Goal: Information Seeking & Learning: Learn about a topic

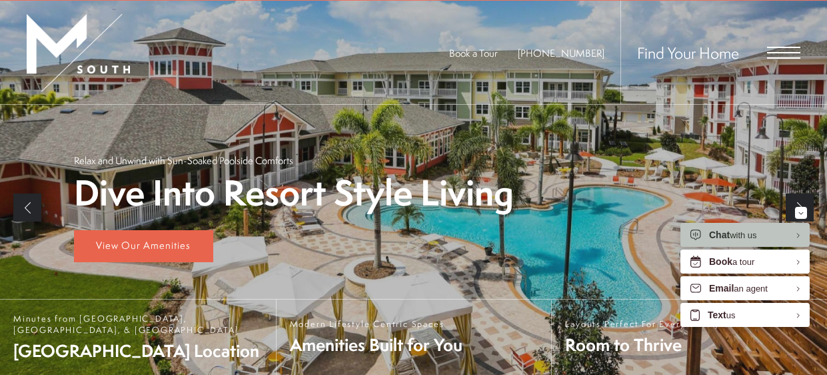
scroll to position [177, 0]
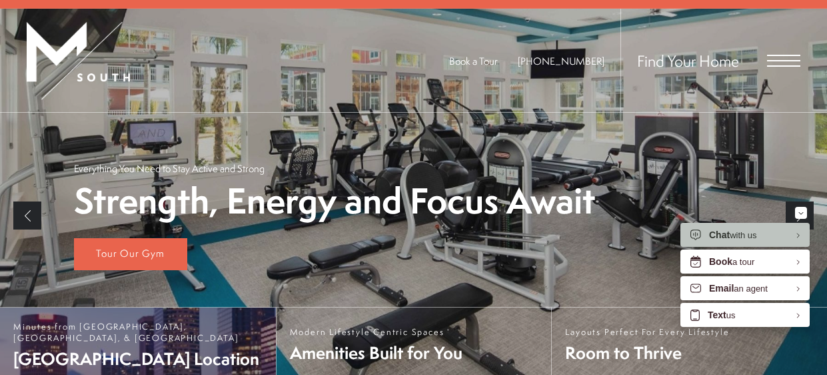
click at [91, 351] on span "[GEOGRAPHIC_DATA] Location" at bounding box center [137, 358] width 249 height 23
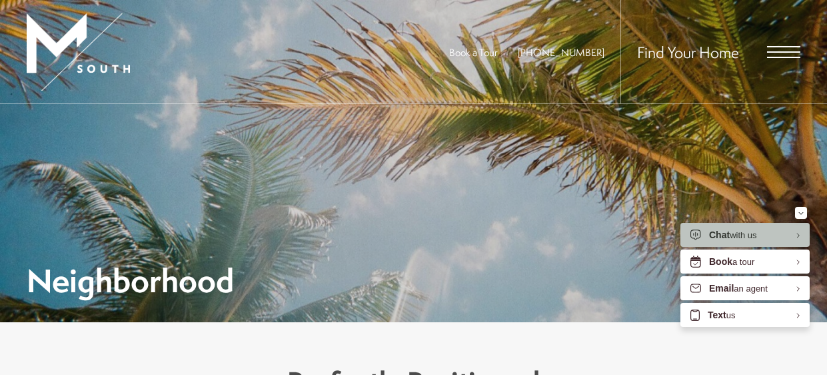
click at [791, 51] on span "Open Menu" at bounding box center [783, 51] width 33 height 1
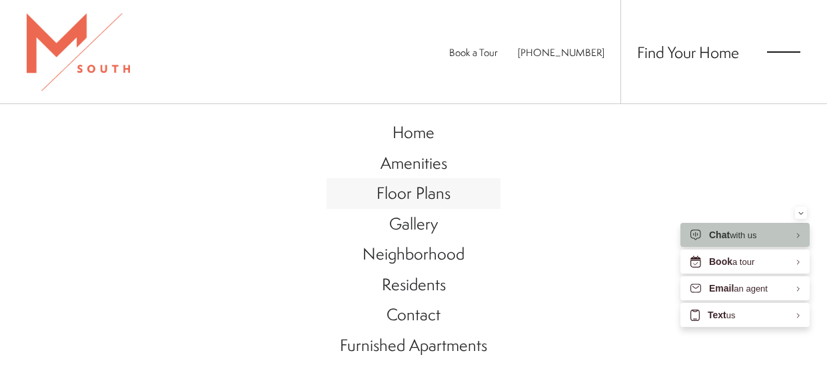
click at [403, 193] on span "Floor Plans" at bounding box center [414, 192] width 74 height 23
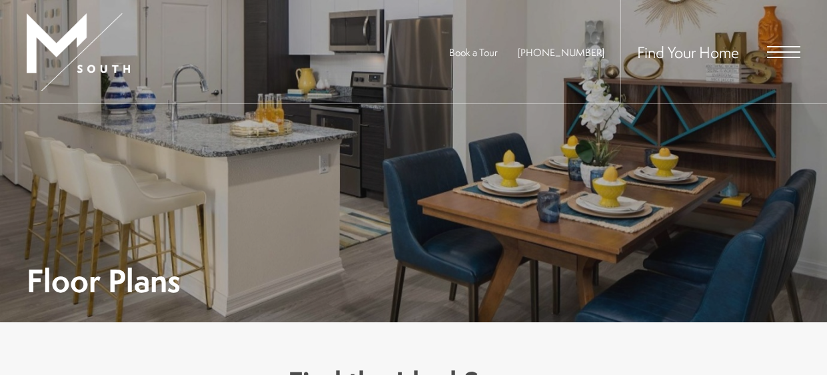
click at [301, 237] on div "Floor Plans" at bounding box center [414, 213] width 774 height 165
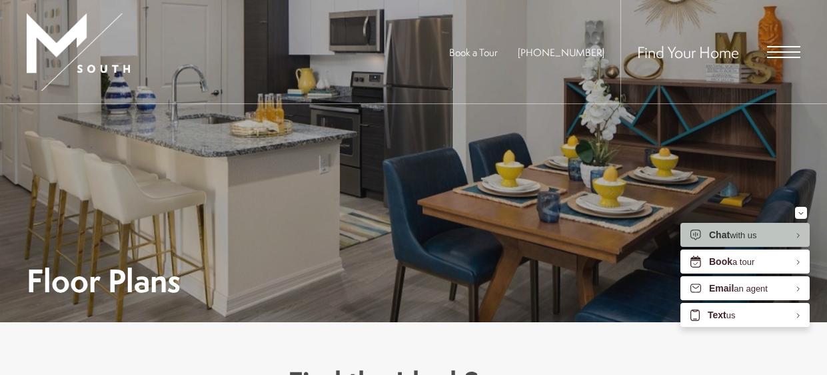
click at [292, 285] on div "Floor Plans" at bounding box center [414, 280] width 774 height 30
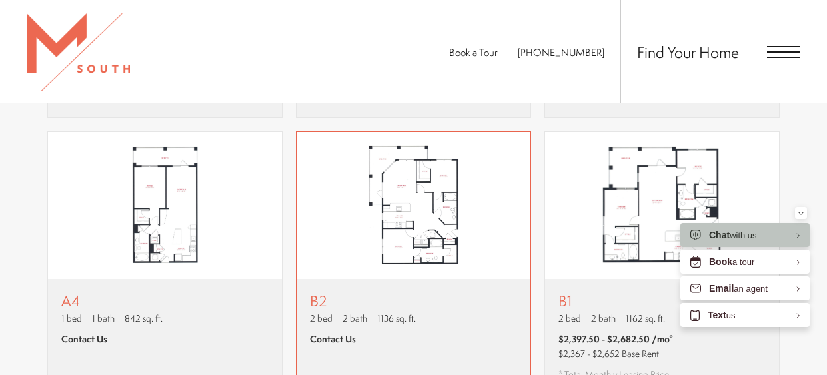
scroll to position [995, 0]
click at [421, 167] on img "View floor plan B2" at bounding box center [414, 206] width 234 height 147
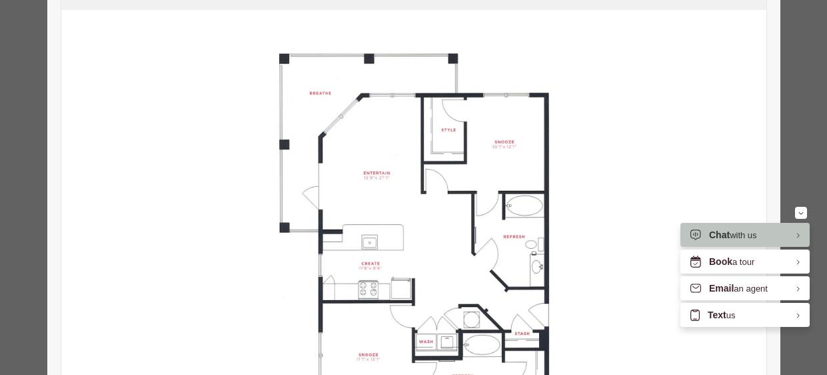
scroll to position [144, 0]
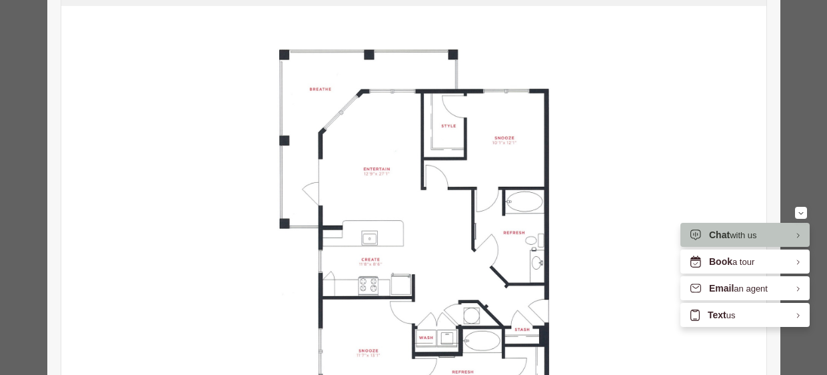
click at [409, 172] on img at bounding box center [413, 227] width 705 height 443
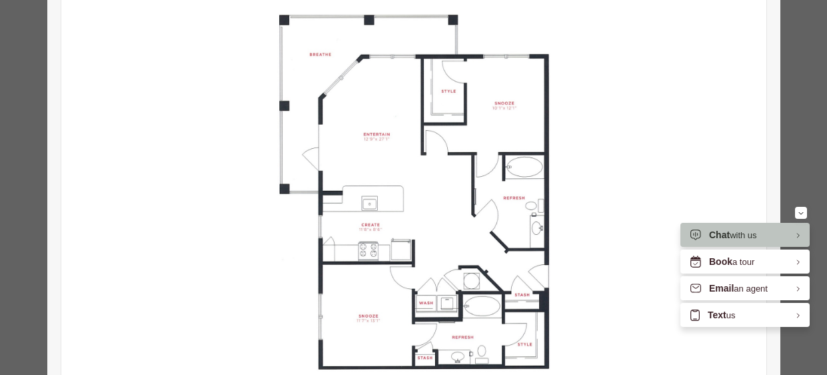
scroll to position [179, 0]
click at [624, 84] on img at bounding box center [413, 192] width 705 height 443
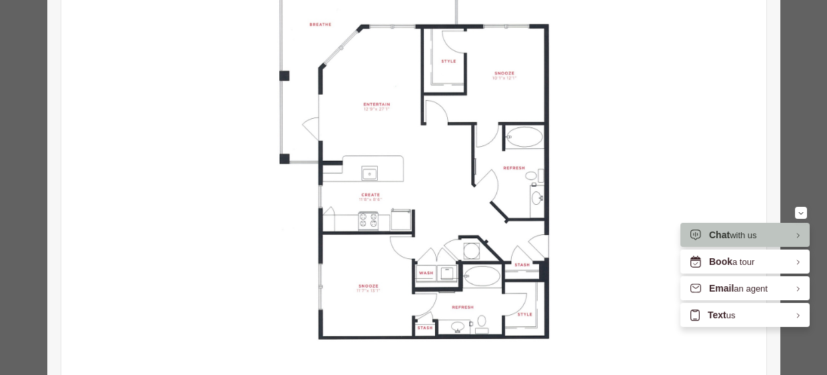
scroll to position [212, 0]
